Goal: Information Seeking & Learning: Learn about a topic

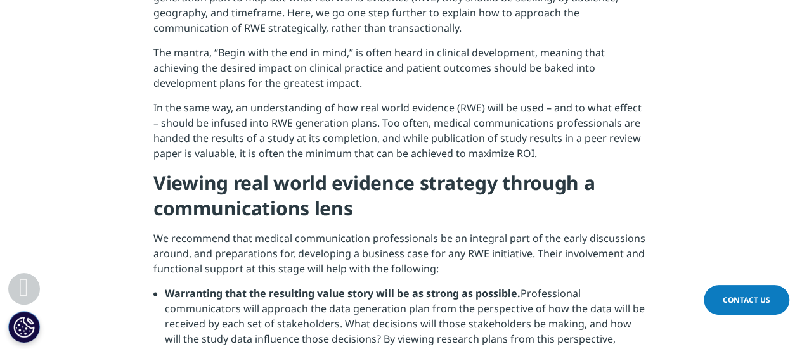
scroll to position [698, 0]
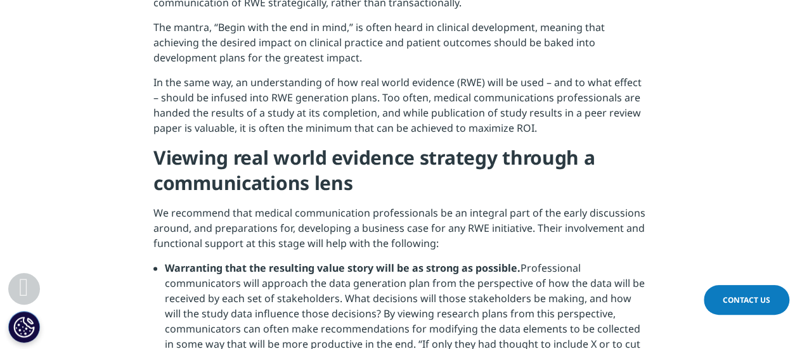
drag, startPoint x: 401, startPoint y: 114, endPoint x: 538, endPoint y: 127, distance: 137.7
click at [538, 127] on p "In the same way, an understanding of how real world evidence (RWE) will be used…" at bounding box center [400, 110] width 495 height 70
copy p "while publication of study results in a peer review paper is valuable, it is of…"
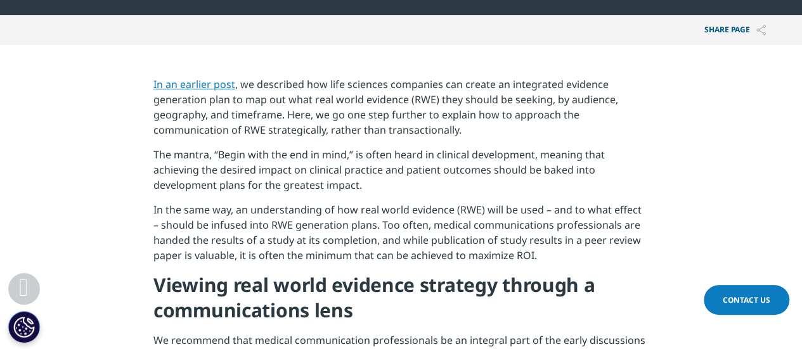
scroll to position [571, 0]
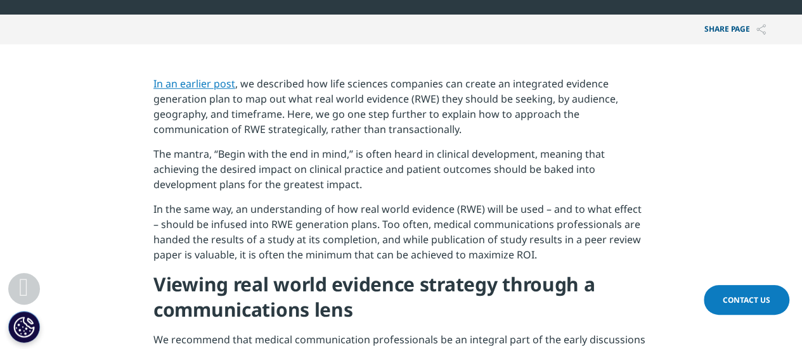
click at [181, 87] on link "In an earlier post" at bounding box center [194, 84] width 82 height 14
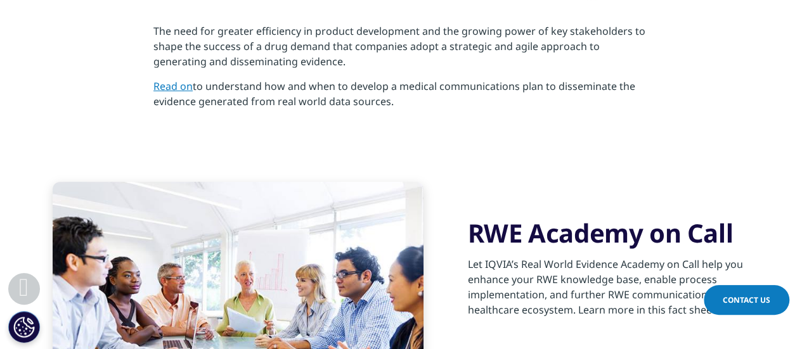
scroll to position [2410, 0]
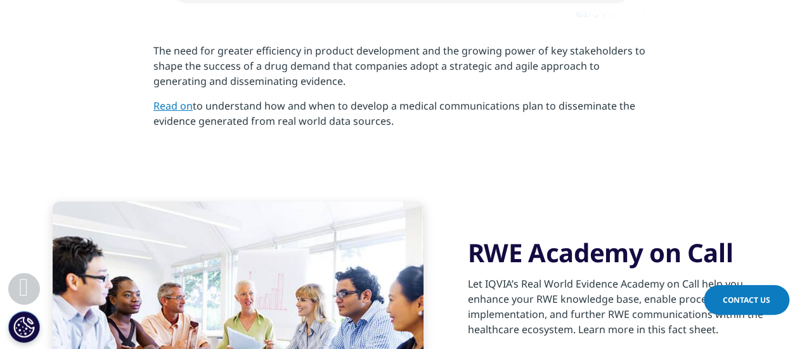
click at [179, 99] on link "Read on" at bounding box center [172, 106] width 39 height 14
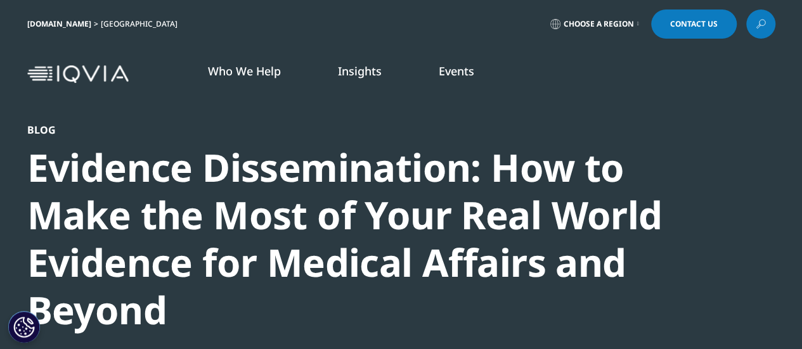
click at [230, 244] on link "DISCOVER INSIGHTS" at bounding box center [267, 246] width 153 height 11
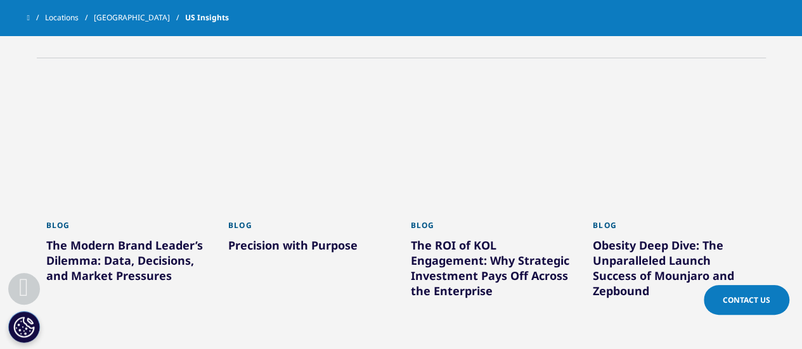
scroll to position [317, 0]
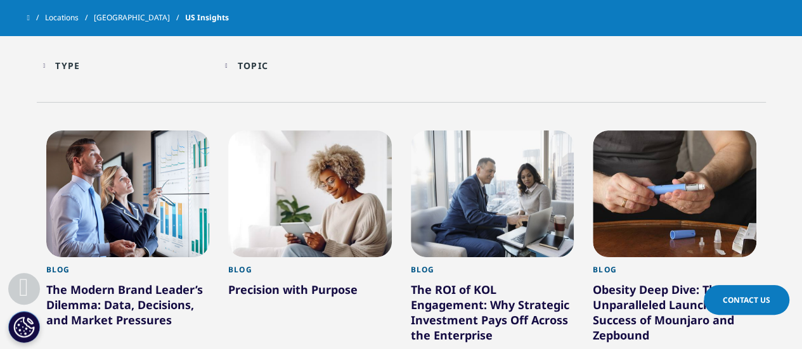
click at [231, 64] on div "Topic Loading Clear Or/And Operator" at bounding box center [310, 66] width 170 height 30
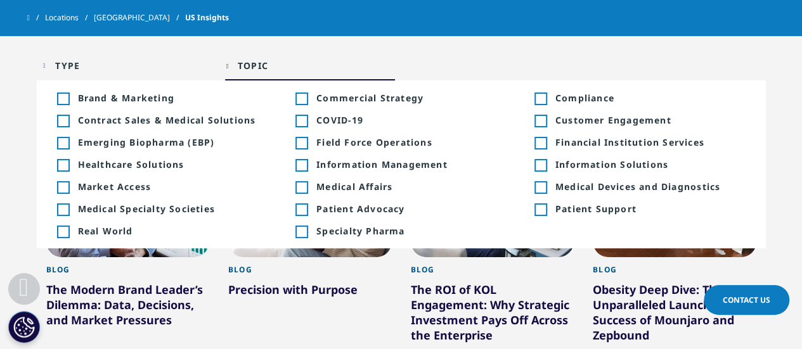
click at [306, 187] on div "Toggle" at bounding box center [301, 187] width 11 height 11
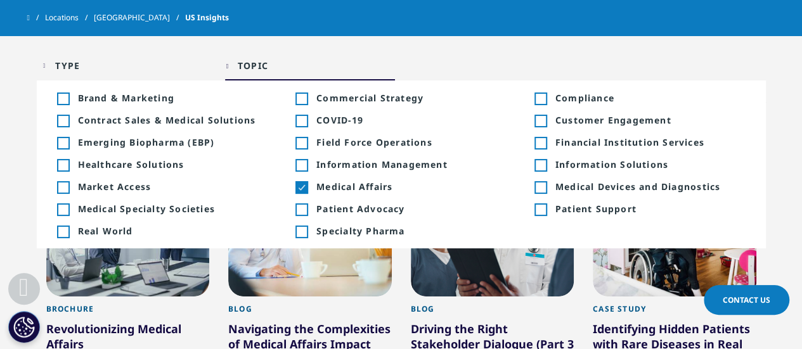
click at [545, 120] on div "Toggle" at bounding box center [540, 120] width 11 height 11
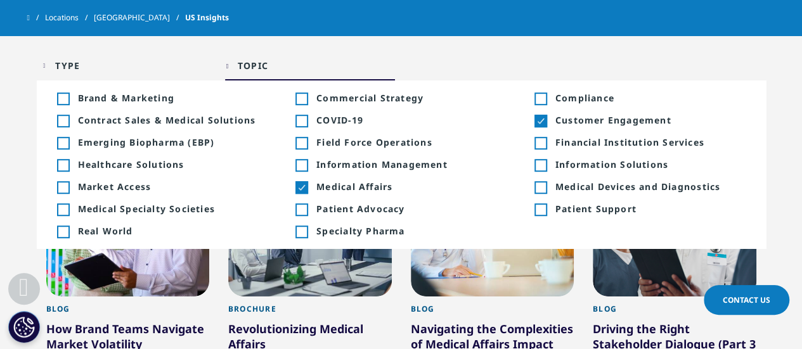
click at [70, 211] on div "Toggle Medical Specialty Societies +8" at bounding box center [162, 209] width 211 height 12
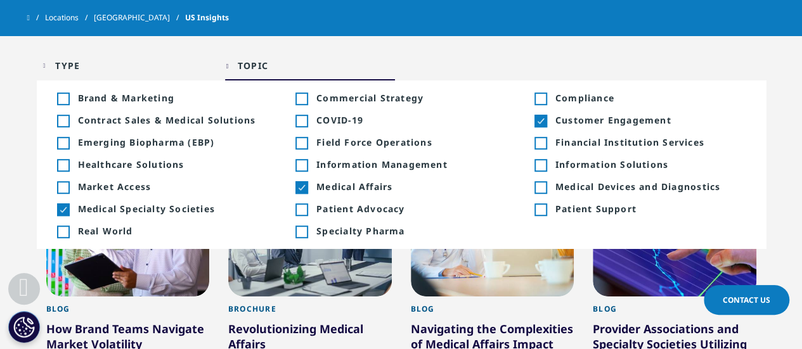
click at [483, 56] on div "Type Loading Clear Or/And Operator Toggle Article 11 Toggle Toggle Blog 37 Togg…" at bounding box center [401, 69] width 729 height 36
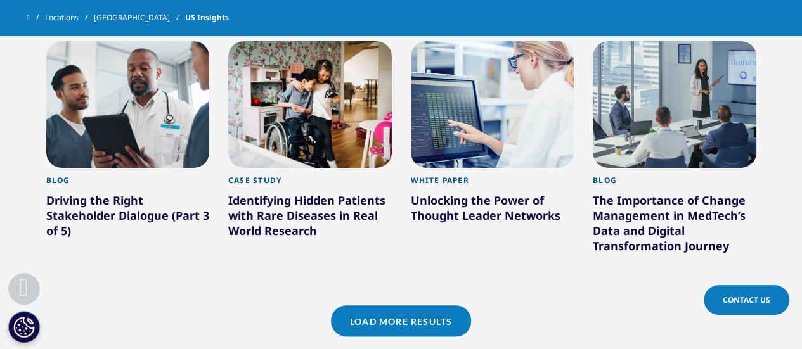
scroll to position [1078, 0]
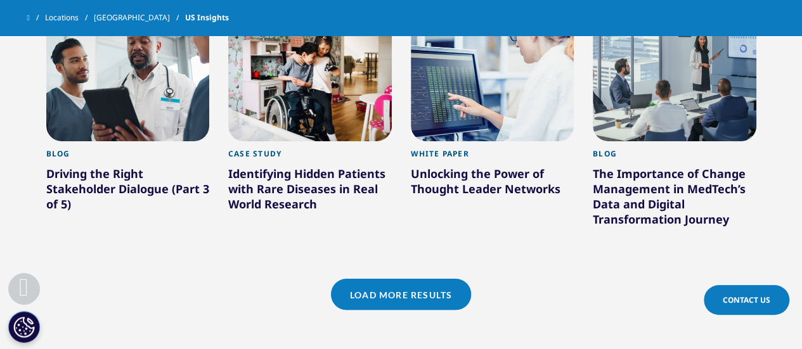
click at [391, 291] on link "Load More Results" at bounding box center [401, 294] width 140 height 31
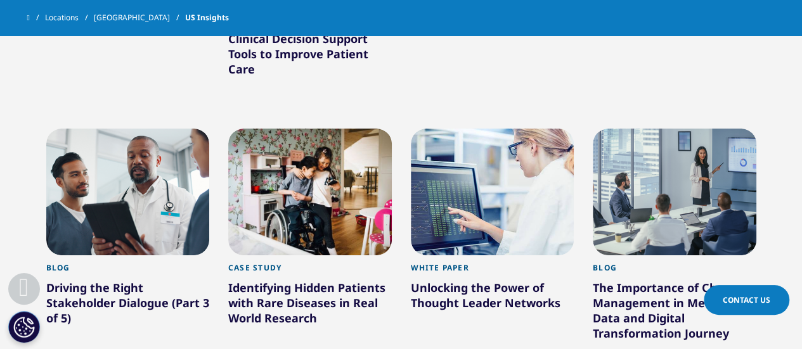
scroll to position [888, 0]
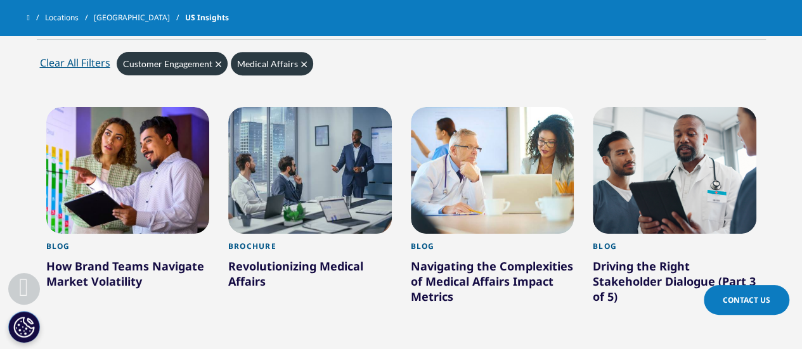
scroll to position [317, 0]
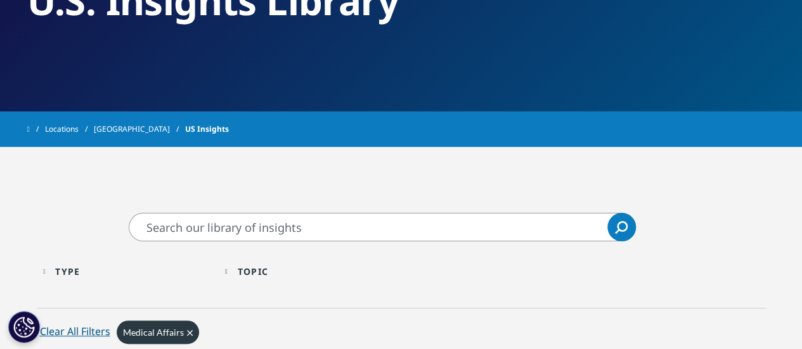
scroll to position [127, 0]
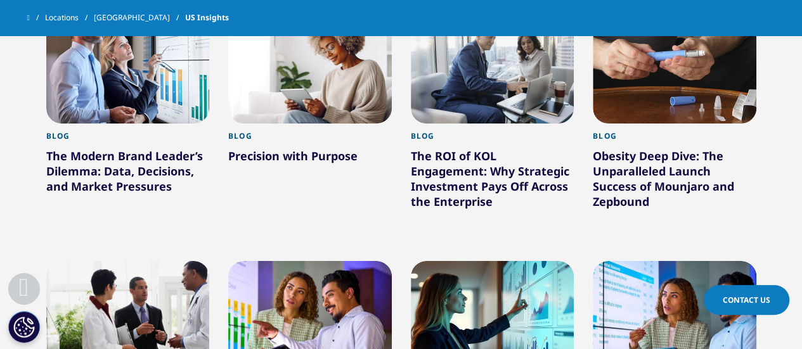
scroll to position [507, 0]
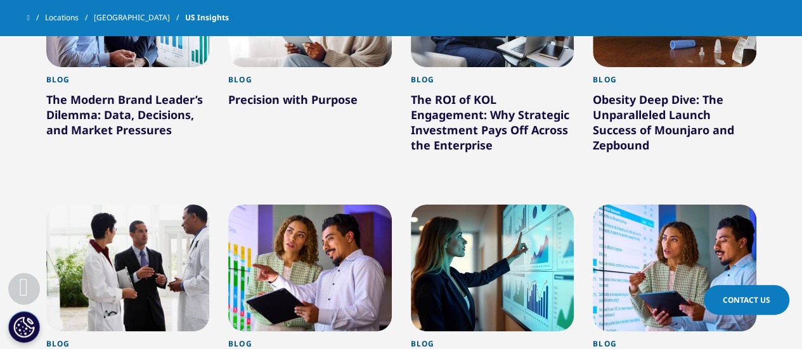
click at [464, 127] on div "The ROI of KOL Engagement: Why Strategic Investment Pays Off Across the Enterpr…" at bounding box center [493, 125] width 164 height 66
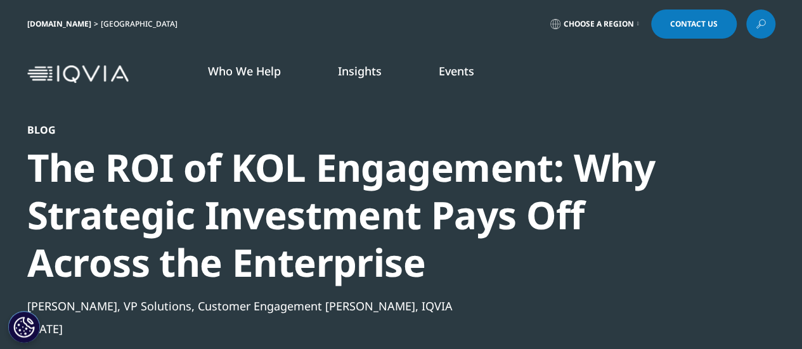
click at [223, 245] on link "DISCOVER INSIGHTS" at bounding box center [267, 246] width 153 height 11
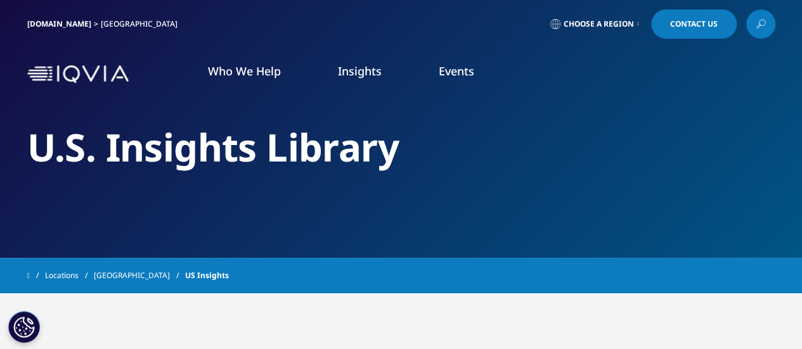
click at [63, 254] on link "LEARN MORE" at bounding box center [101, 259] width 153 height 11
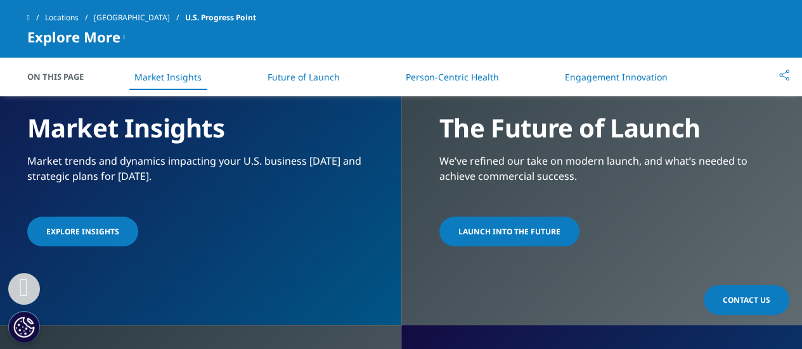
scroll to position [1142, 0]
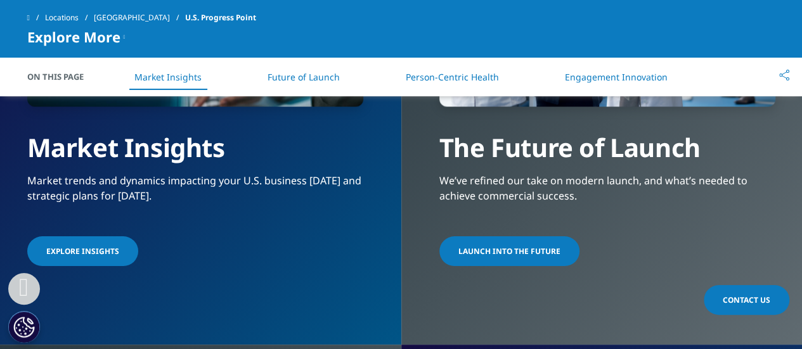
click at [472, 78] on link "Person-Centric Health" at bounding box center [452, 77] width 93 height 12
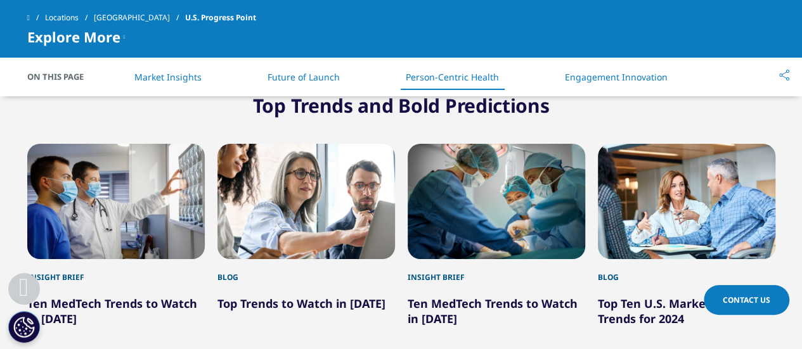
scroll to position [2193, 0]
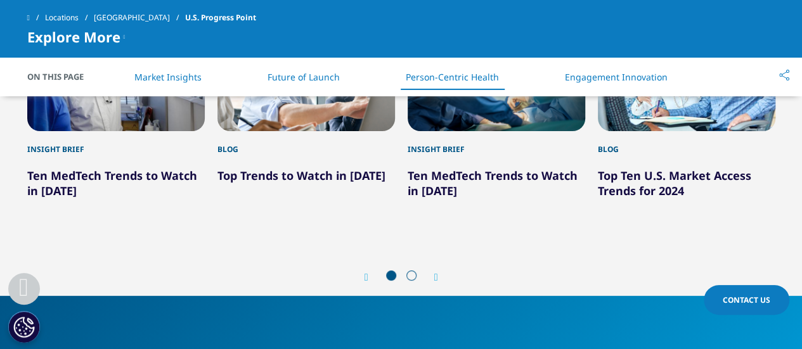
click at [633, 84] on li "Engagement Innovation" at bounding box center [616, 76] width 128 height 37
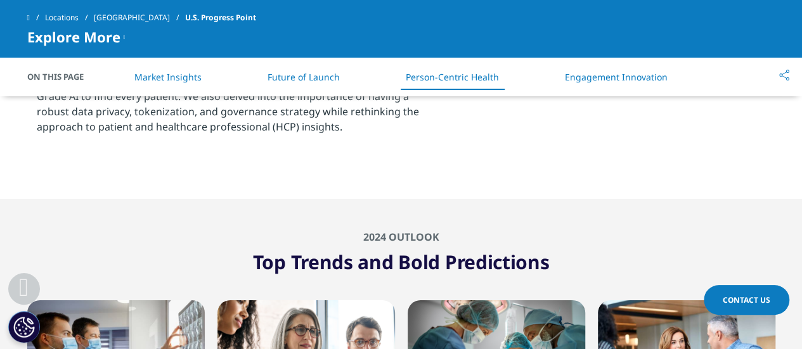
scroll to position [2066, 0]
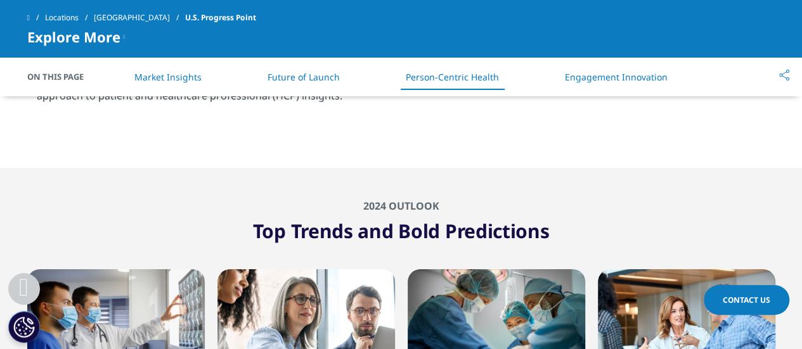
click at [103, 37] on span "Explore More" at bounding box center [73, 36] width 93 height 15
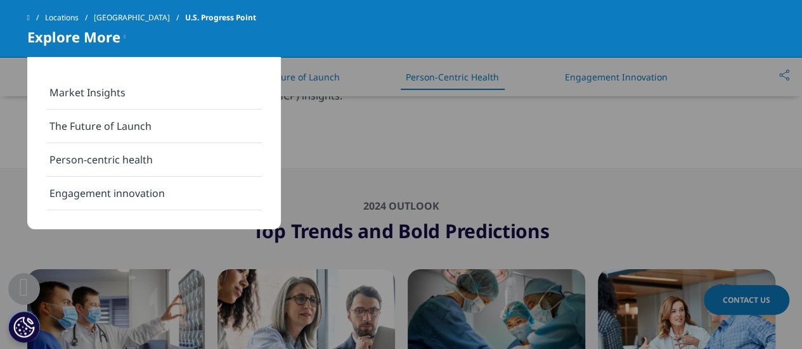
click at [100, 190] on link "Engagement innovation" at bounding box center [154, 194] width 216 height 34
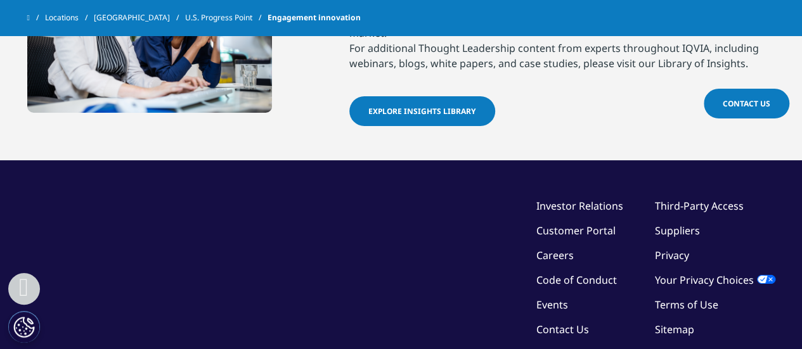
scroll to position [2157, 0]
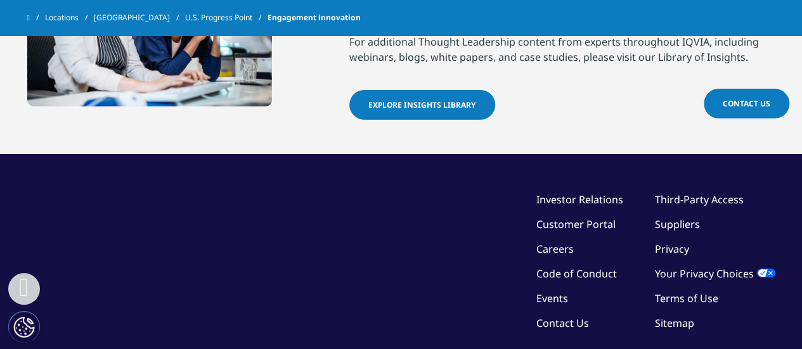
click at [429, 100] on span "EXPLORE INSIGHTS LIBRARY" at bounding box center [423, 105] width 108 height 11
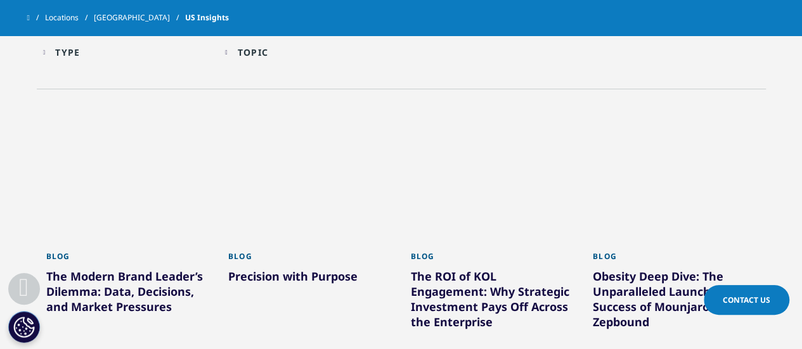
scroll to position [254, 0]
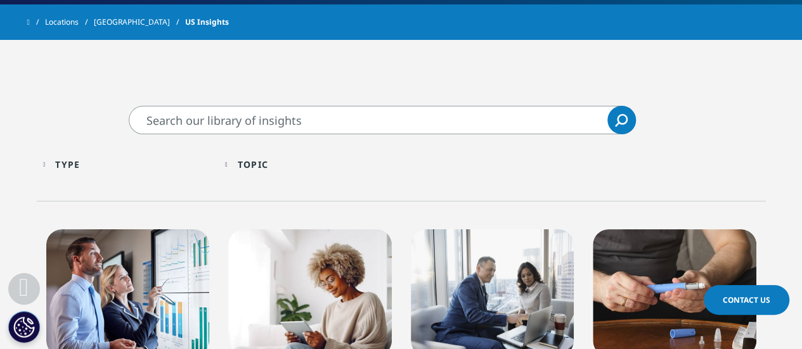
click at [236, 165] on div "Topic Loading Clear Or/And Operator" at bounding box center [310, 165] width 170 height 30
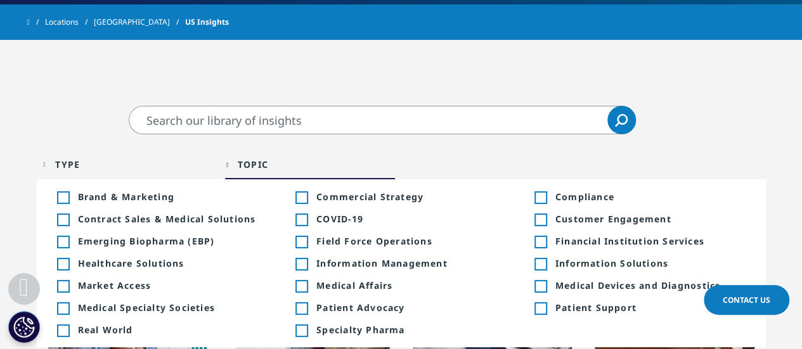
click at [54, 160] on div "Type Loading Clear Or/And Operator" at bounding box center [128, 165] width 170 height 30
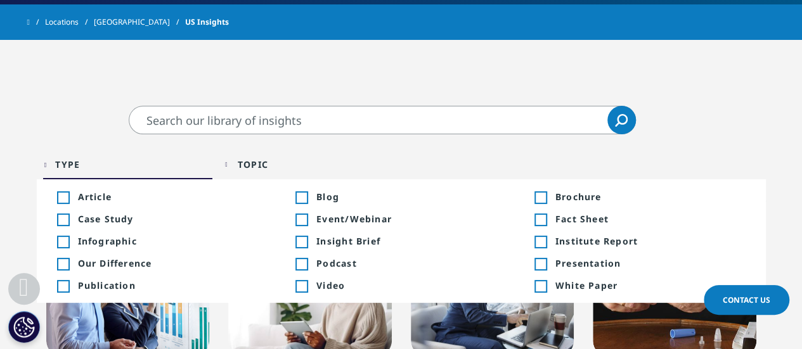
click at [233, 160] on div "Topic Loading Clear Or/And Operator" at bounding box center [310, 165] width 170 height 30
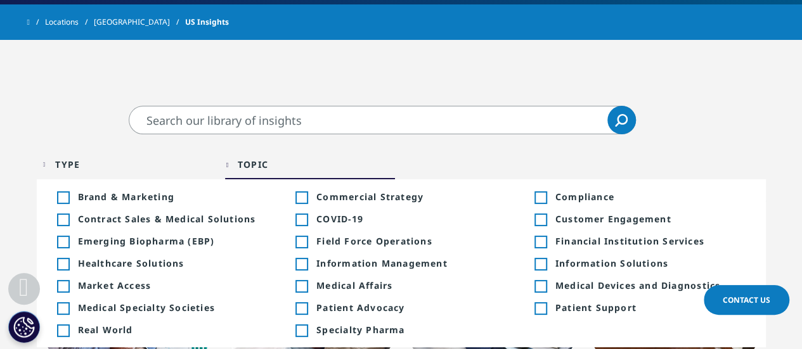
click at [348, 287] on span "Medical Affairs" at bounding box center [412, 286] width 190 height 12
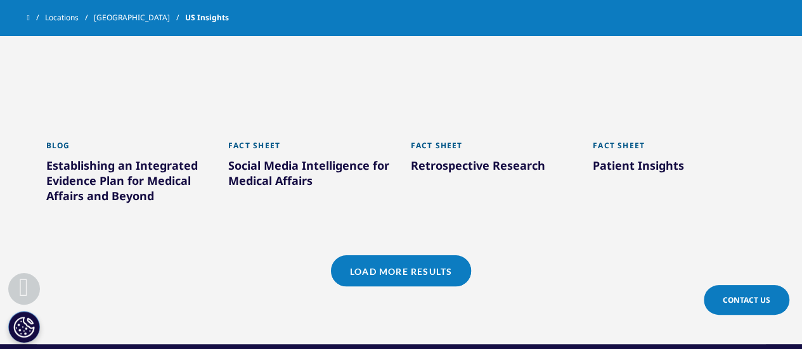
scroll to position [1015, 0]
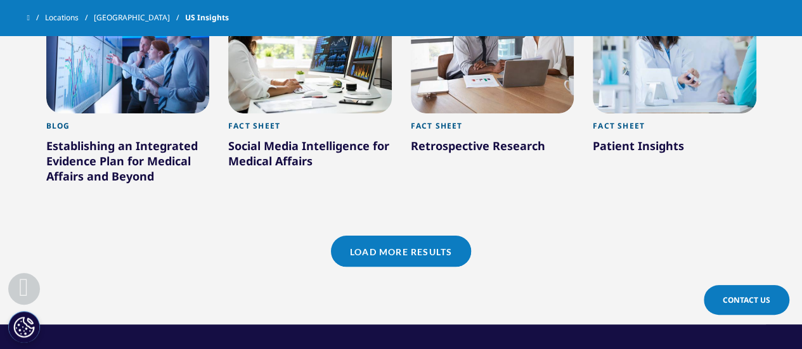
click at [389, 264] on link "Load More Results" at bounding box center [401, 251] width 140 height 31
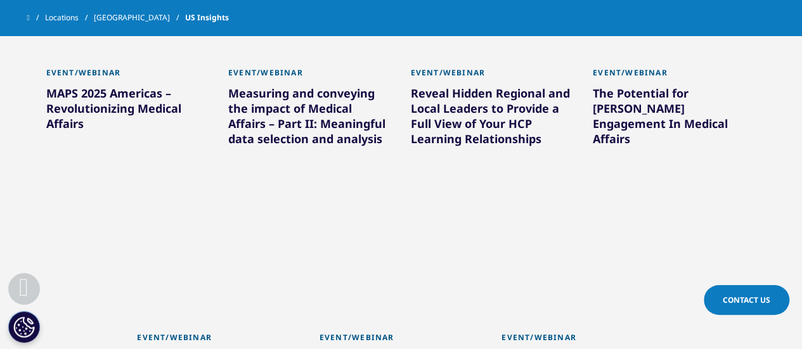
scroll to position [1522, 0]
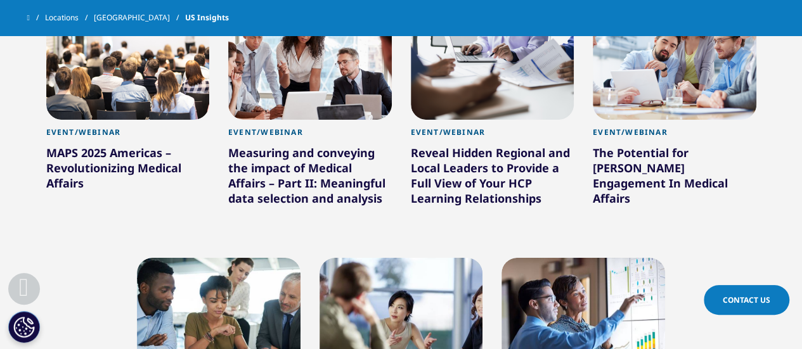
click at [118, 169] on div "MAPS 2025 Americas – Revolutionizing Medical Affairs" at bounding box center [128, 170] width 164 height 51
click at [99, 145] on div "Event/Webinar" at bounding box center [128, 135] width 164 height 17
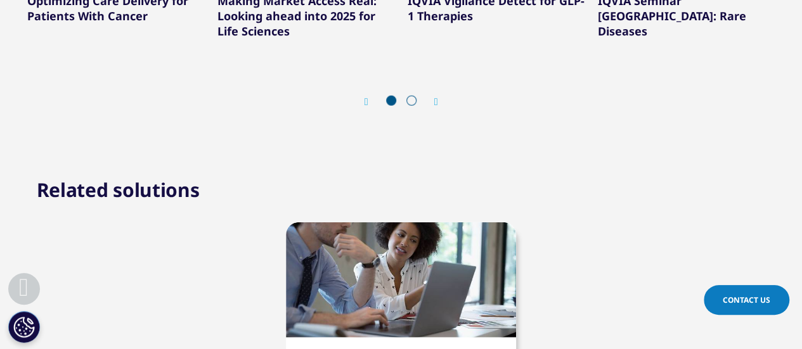
scroll to position [1586, 0]
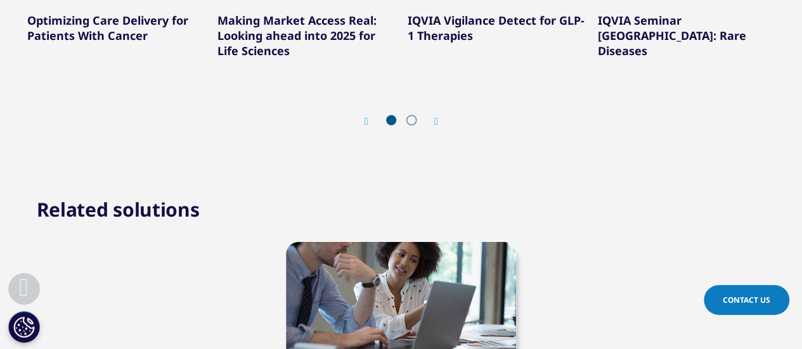
click at [438, 121] on icon "Next slide" at bounding box center [436, 122] width 4 height 10
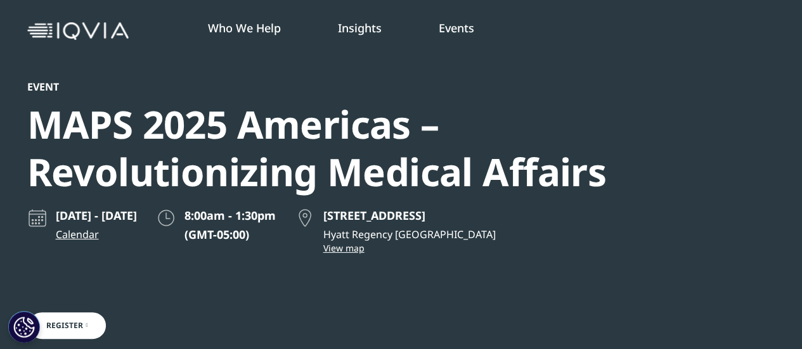
scroll to position [63, 0]
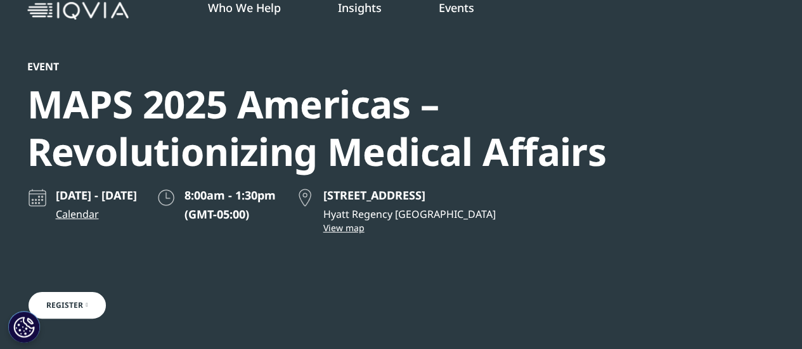
click at [397, 304] on link "EXPLORE PODCASTS" at bounding box center [461, 302] width 185 height 11
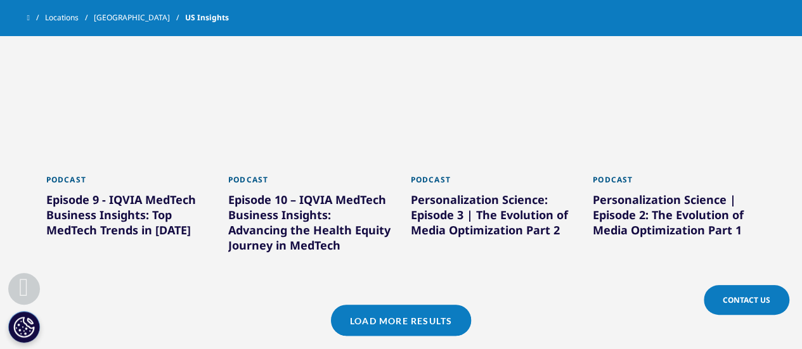
scroll to position [1015, 0]
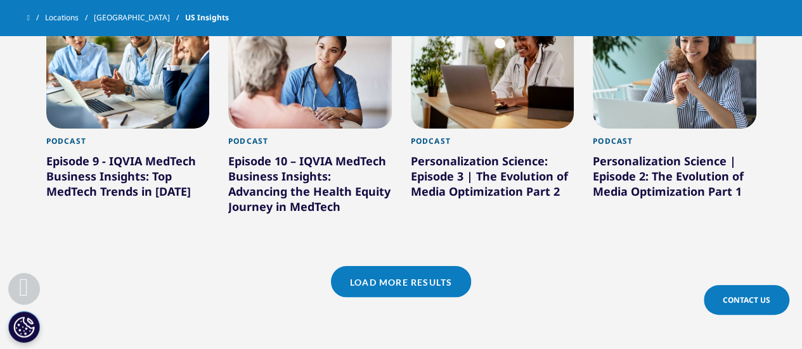
click at [415, 293] on link "Load More Results" at bounding box center [401, 281] width 140 height 31
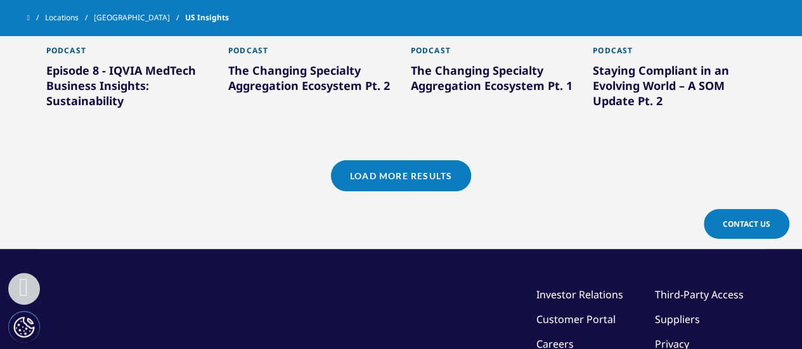
scroll to position [1903, 0]
